Goal: Transaction & Acquisition: Download file/media

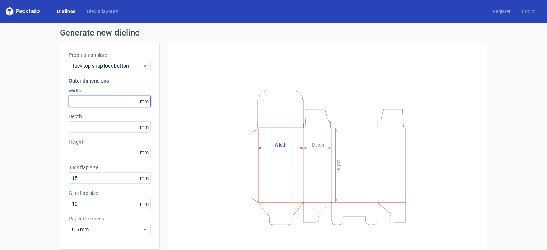
click at [83, 100] on input "text" at bounding box center [110, 101] width 82 height 11
type input "400"
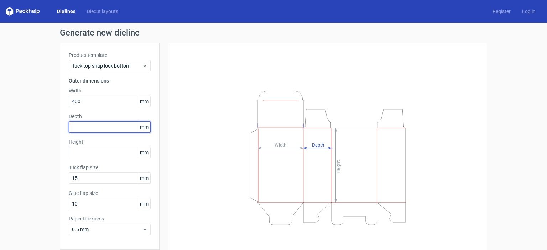
click at [78, 124] on input "text" at bounding box center [110, 127] width 82 height 11
type input "60"
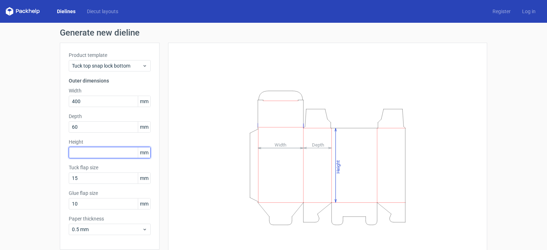
click at [75, 156] on input "text" at bounding box center [110, 152] width 82 height 11
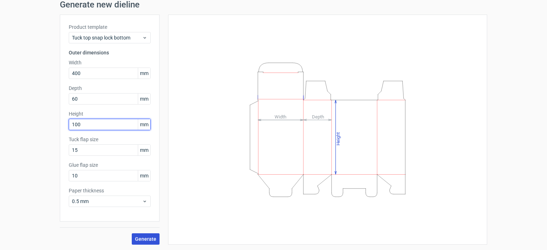
type input "100"
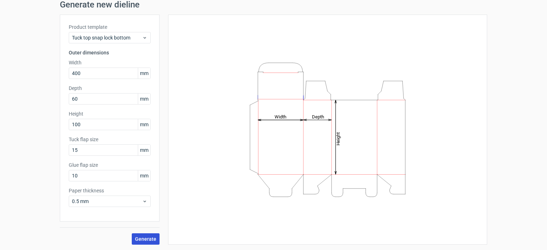
click at [153, 234] on button "Generate" at bounding box center [146, 239] width 28 height 11
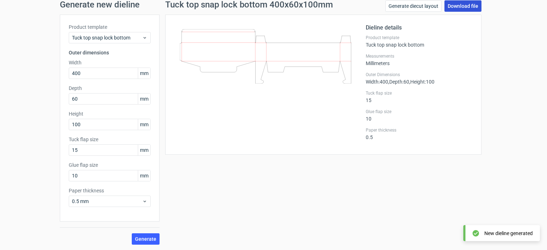
click at [457, 8] on link "Download file" at bounding box center [463, 5] width 37 height 11
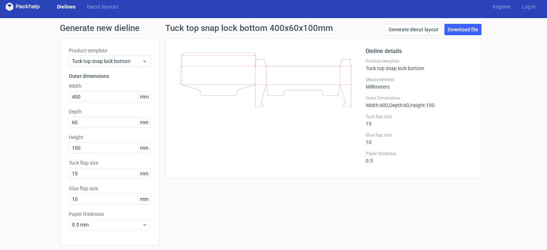
scroll to position [4, 0]
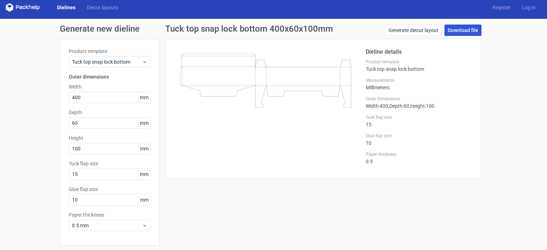
click at [463, 32] on link "Download file" at bounding box center [463, 30] width 37 height 11
